Goal: Find specific page/section: Find specific page/section

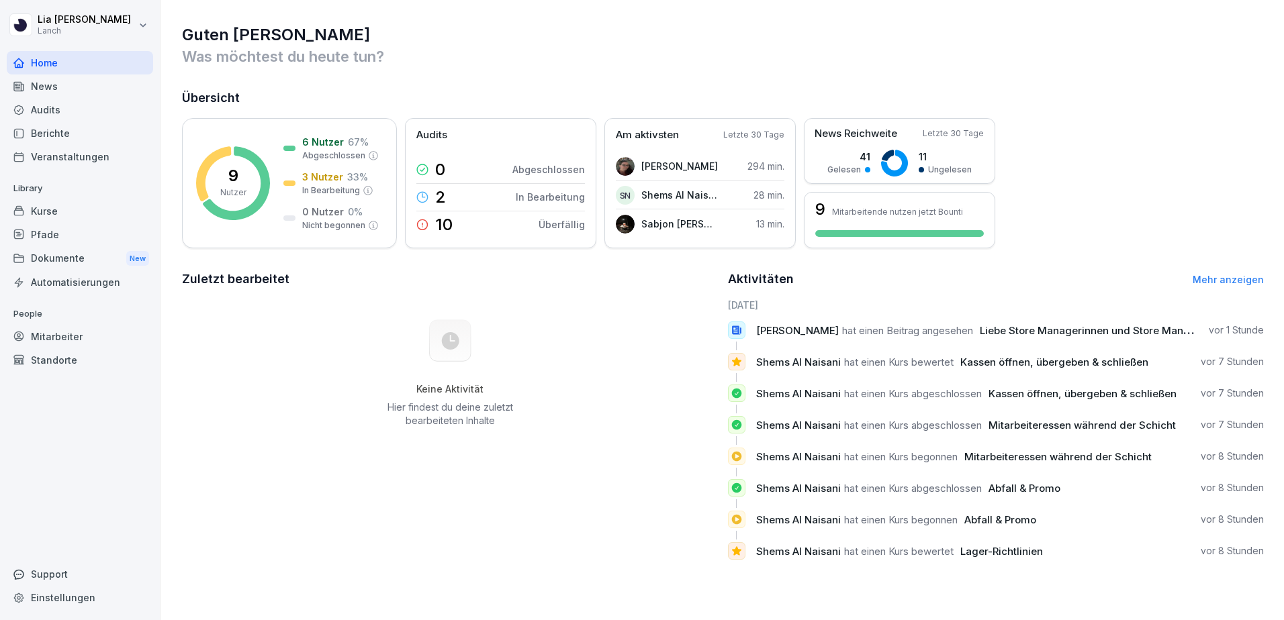
click at [52, 116] on div "Audits" at bounding box center [80, 110] width 146 height 24
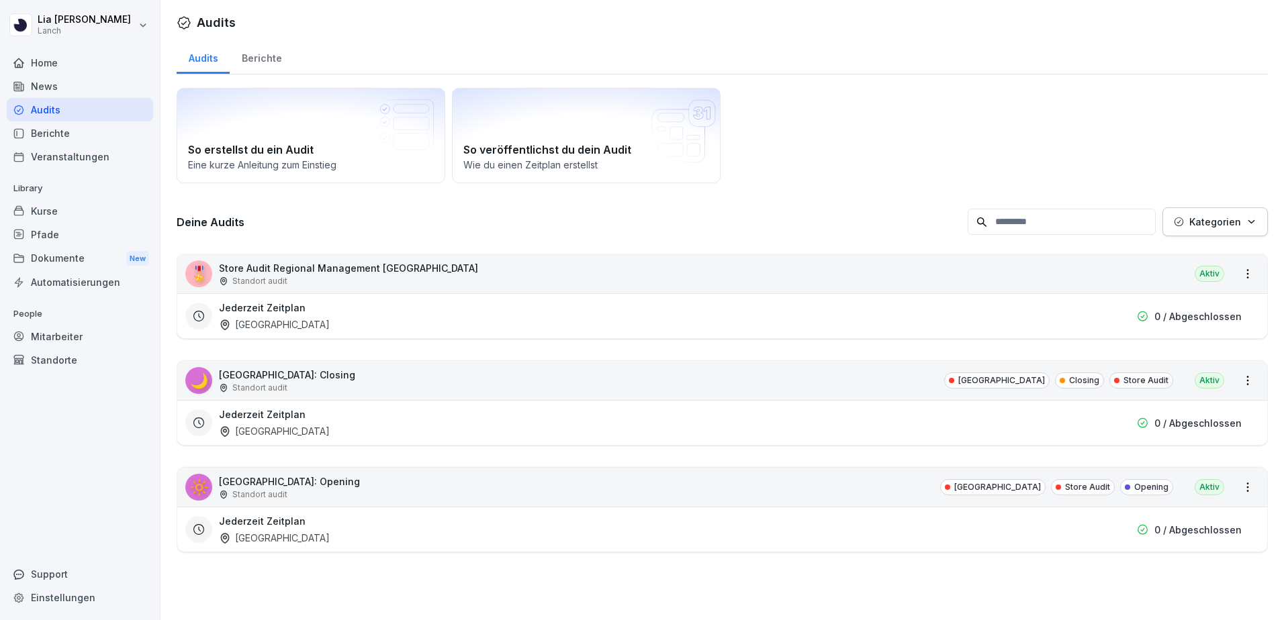
click at [258, 57] on div "Berichte" at bounding box center [262, 57] width 64 height 34
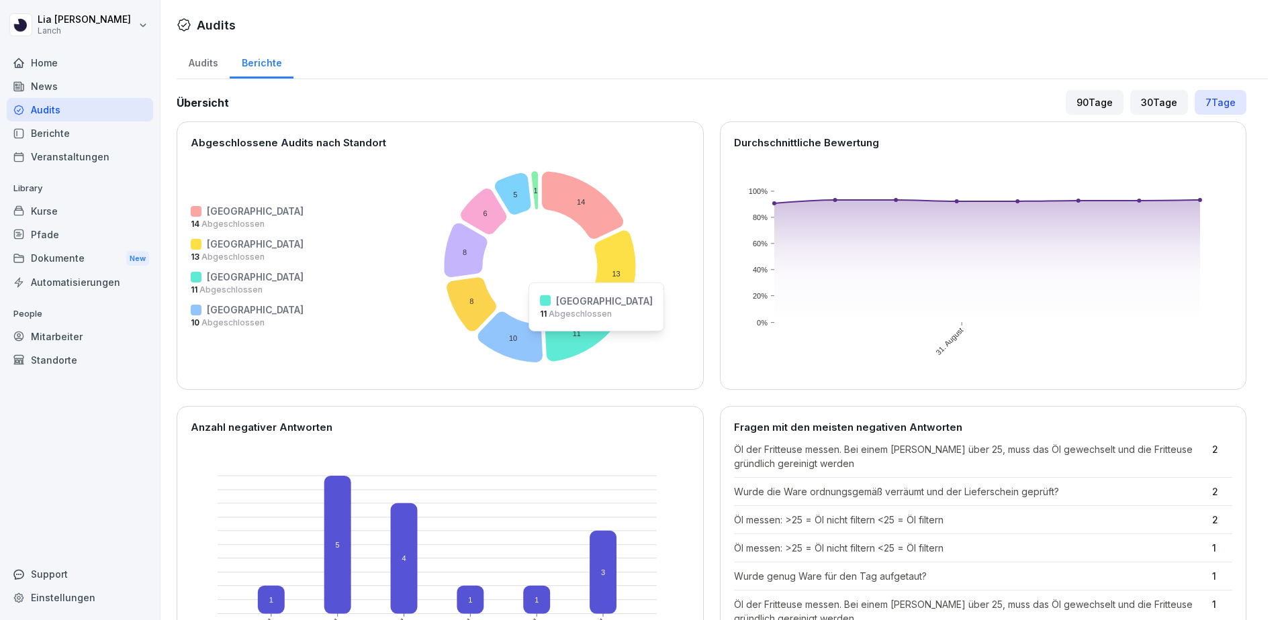
click at [545, 340] on icon at bounding box center [579, 333] width 68 height 58
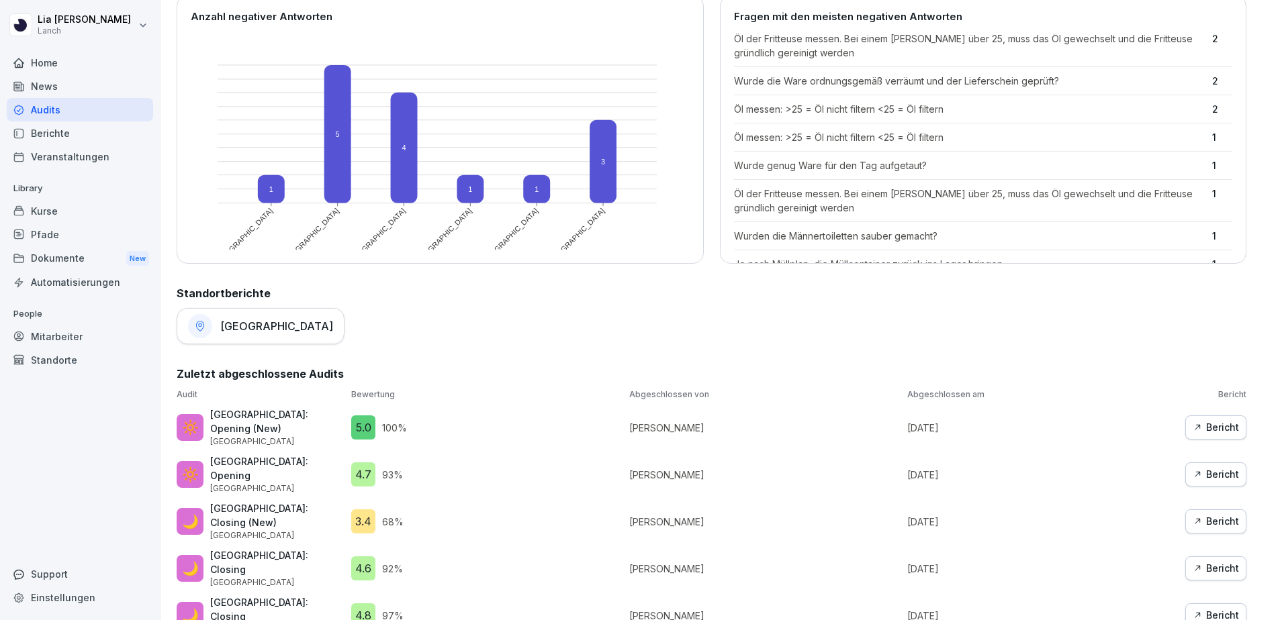
scroll to position [470, 0]
